Goal: Task Accomplishment & Management: Use online tool/utility

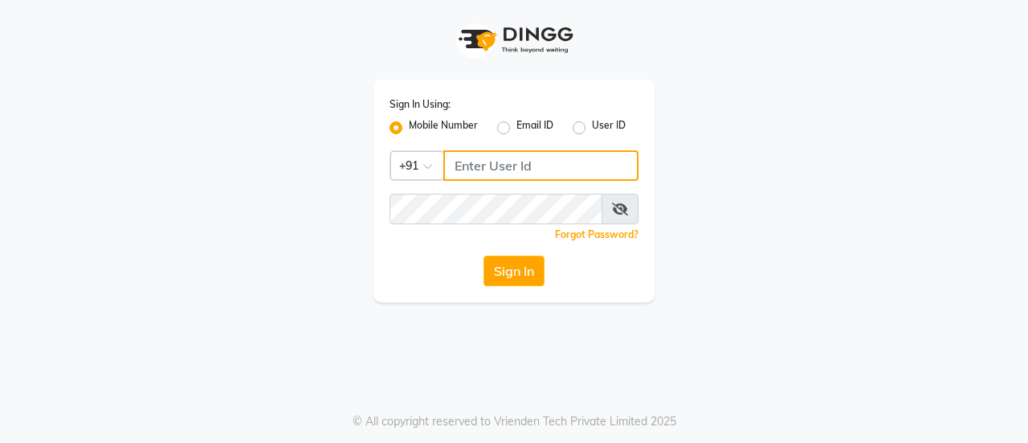
click at [475, 169] on input "Username" at bounding box center [540, 165] width 195 height 31
type input "9494878202"
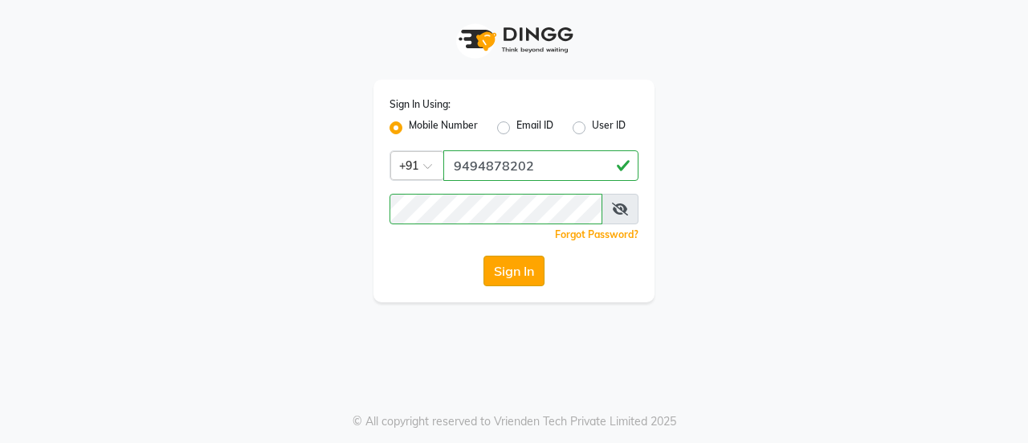
click at [499, 262] on button "Sign In" at bounding box center [514, 270] width 61 height 31
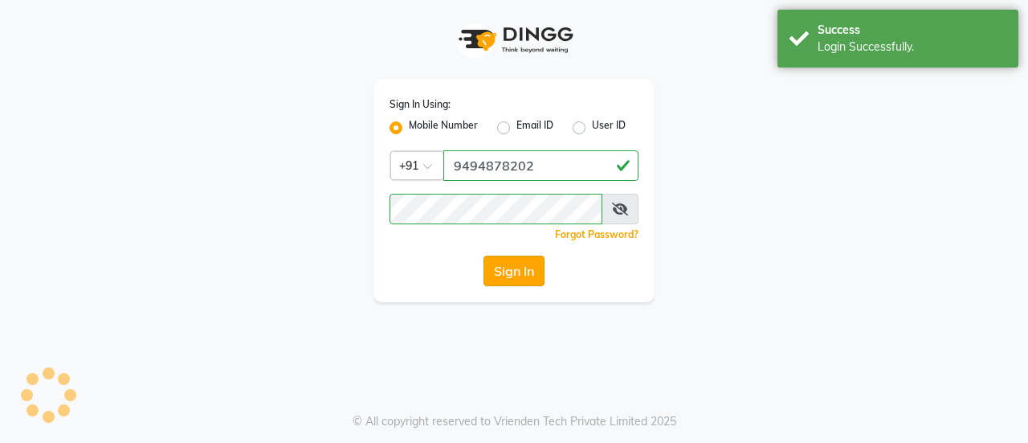
select select "service"
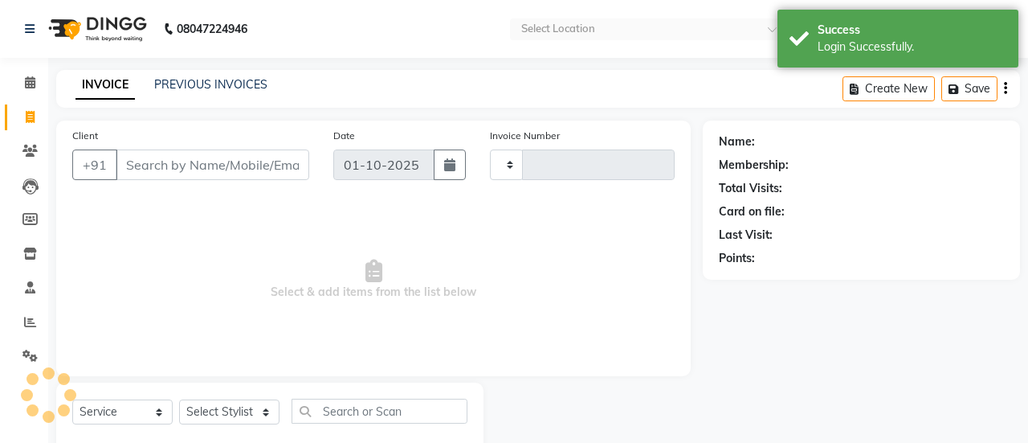
select select "en"
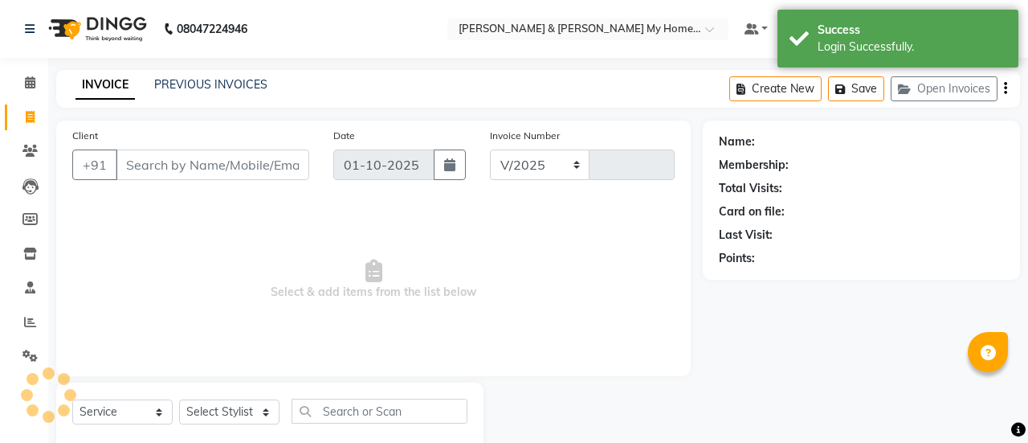
select select "8193"
type input "12661"
